Goal: Complete application form: Complete application form

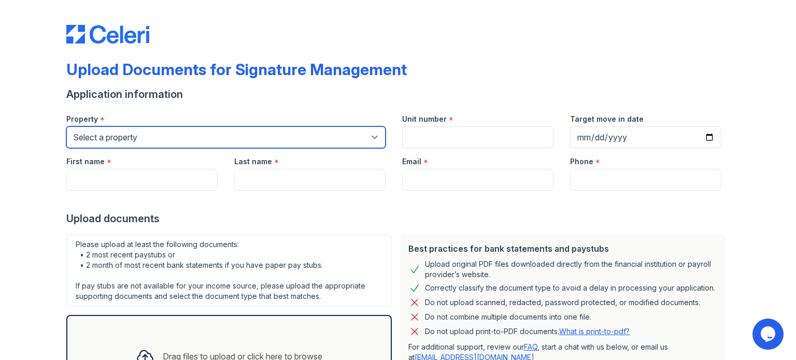
click at [197, 141] on select "Select a property [GEOGRAPHIC_DATA] Elevate Townhomes Habitat At DTLV Namaste A…" at bounding box center [225, 138] width 319 height 22
select select "4660"
click at [66, 127] on select "Select a property [GEOGRAPHIC_DATA] Elevate Townhomes Habitat At DTLV Namaste A…" at bounding box center [225, 138] width 319 height 22
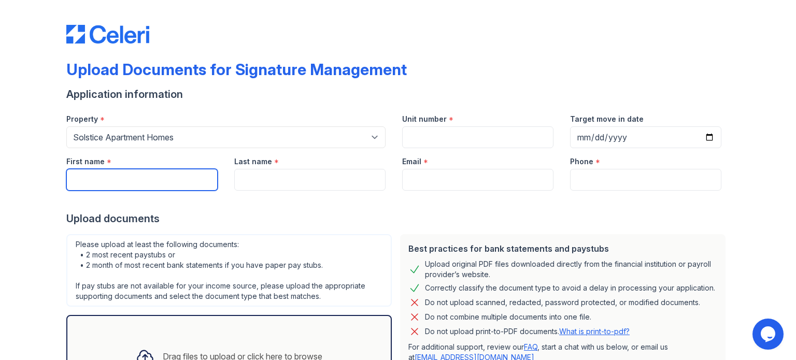
click at [153, 173] on input "First name" at bounding box center [141, 180] width 151 height 22
type input "[PERSON_NAME]"
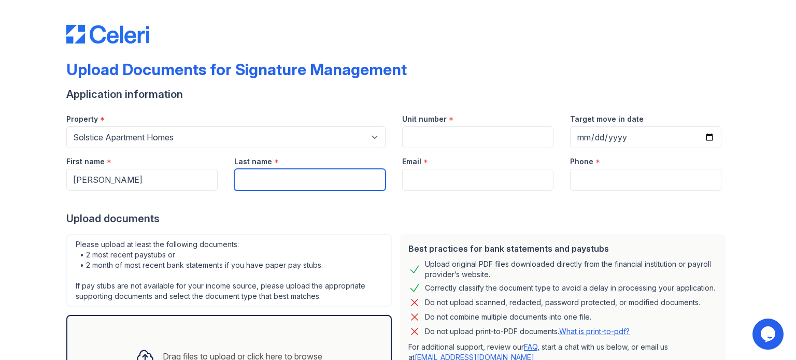
type input "[PERSON_NAME]"
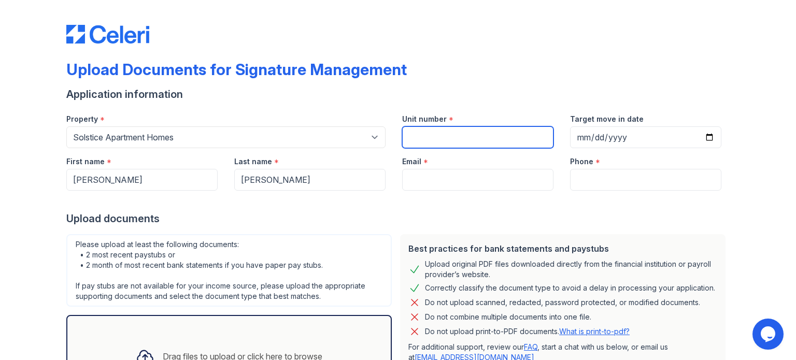
click at [458, 131] on input "Unit number" at bounding box center [477, 138] width 151 height 22
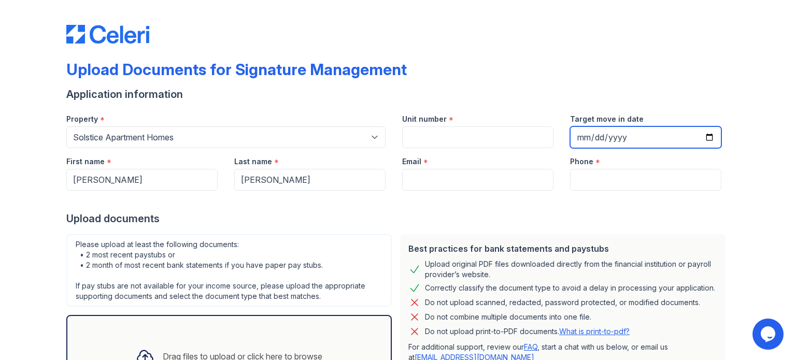
click at [635, 135] on input "Target move in date" at bounding box center [645, 138] width 151 height 22
click at [708, 137] on input "Target move in date" at bounding box center [645, 138] width 151 height 22
type input "[DATE]"
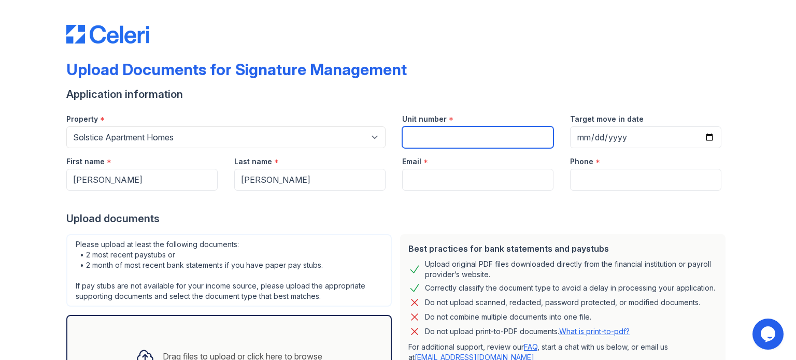
click at [437, 134] on input "Unit number" at bounding box center [477, 138] width 151 height 22
type input "225"
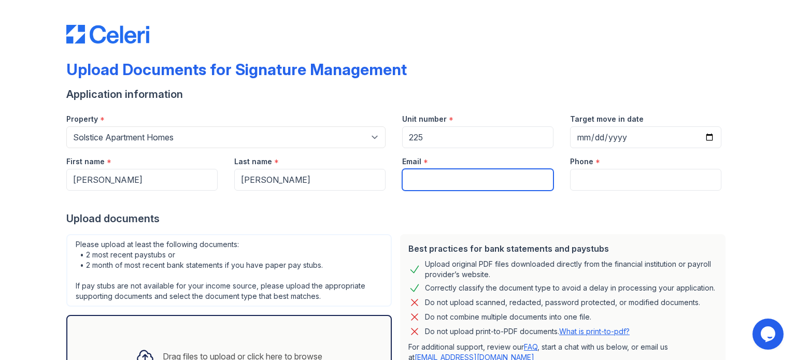
click at [441, 174] on input "Email" at bounding box center [477, 180] width 151 height 22
type input "[EMAIL_ADDRESS][DOMAIN_NAME]"
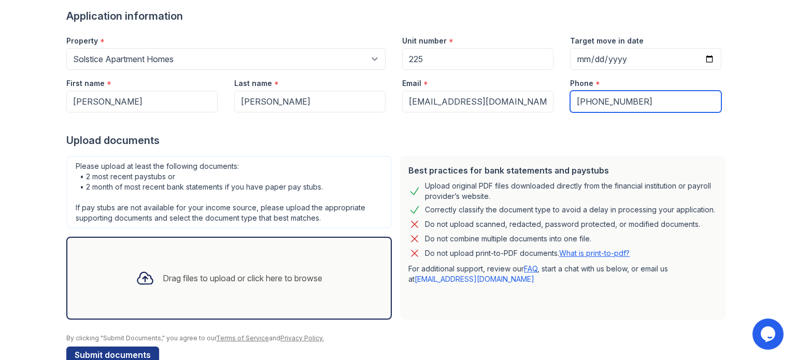
scroll to position [101, 0]
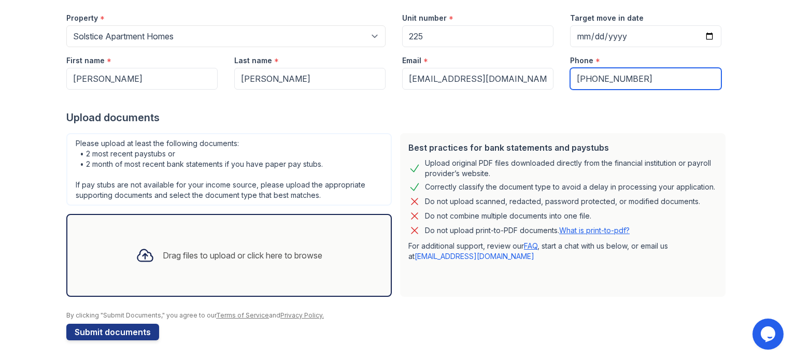
type input "[PHONE_NUMBER]"
click at [589, 230] on link "What is print-to-pdf?" at bounding box center [594, 230] width 71 height 9
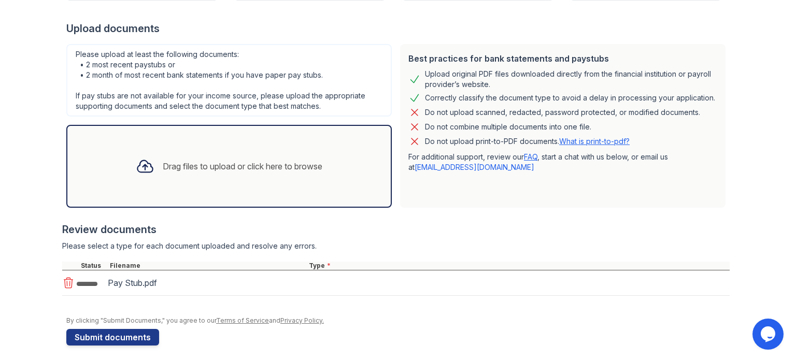
scroll to position [195, 0]
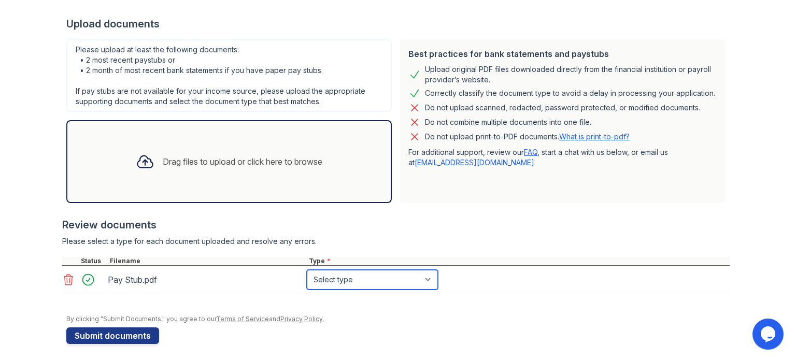
click at [407, 284] on select "Select type Paystub Bank Statement Offer Letter Tax Documents Benefit Award Let…" at bounding box center [372, 280] width 131 height 20
select select "paystub"
click at [307, 270] on select "Select type Paystub Bank Statement Offer Letter Tax Documents Benefit Award Let…" at bounding box center [372, 280] width 131 height 20
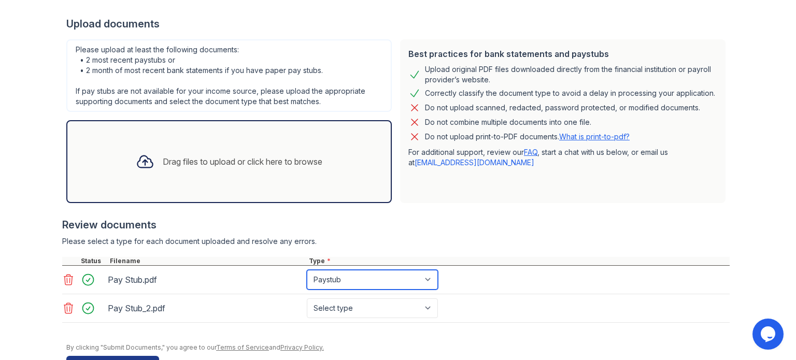
scroll to position [226, 0]
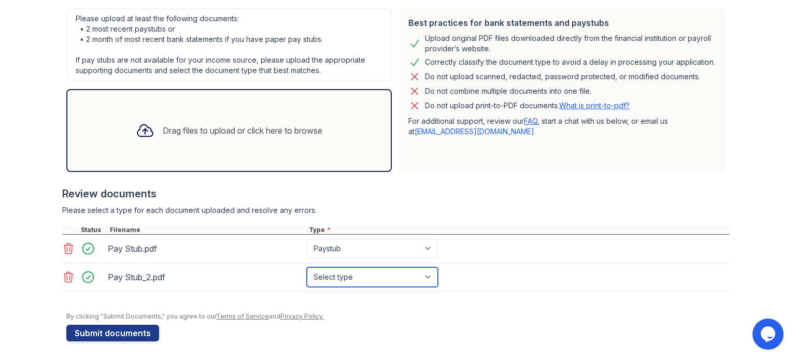
click at [379, 273] on select "Select type Paystub Bank Statement Offer Letter Tax Documents Benefit Award Let…" at bounding box center [372, 278] width 131 height 20
select select "paystub"
click at [307, 268] on select "Select type Paystub Bank Statement Offer Letter Tax Documents Benefit Award Let…" at bounding box center [372, 278] width 131 height 20
click at [467, 304] on div at bounding box center [398, 307] width 664 height 10
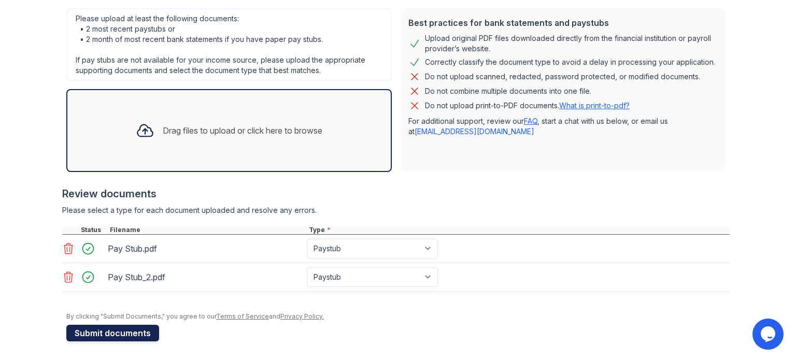
click at [131, 332] on button "Submit documents" at bounding box center [112, 333] width 93 height 17
